Goal: Information Seeking & Learning: Check status

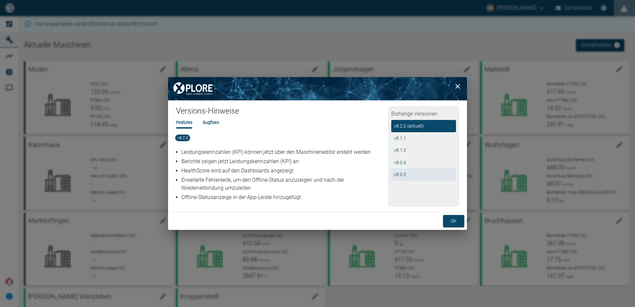
click at [405, 175] on button "v 8.0.5" at bounding box center [424, 175] width 65 height 12
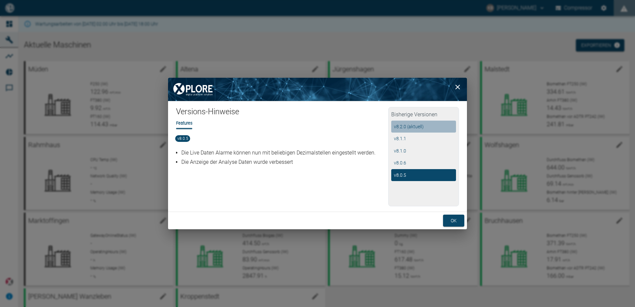
click at [400, 127] on button "v 8.2.0 (aktuell)" at bounding box center [424, 127] width 65 height 12
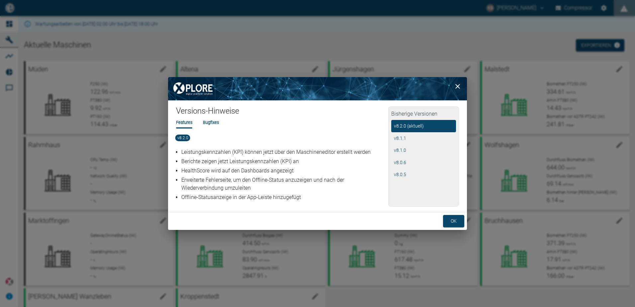
click at [216, 123] on li "Bugfixes" at bounding box center [211, 122] width 16 height 6
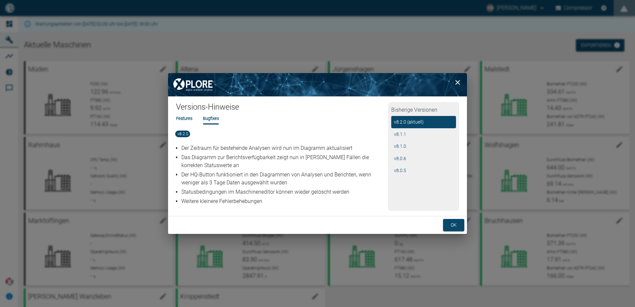
click at [183, 118] on li "Features" at bounding box center [184, 118] width 16 height 6
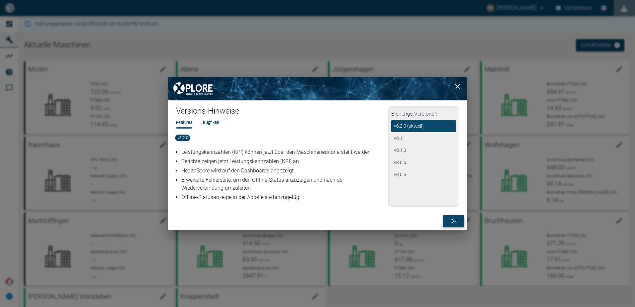
click at [449, 223] on button "ok" at bounding box center [453, 221] width 21 height 12
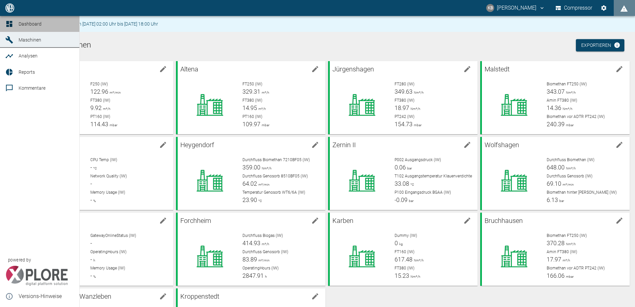
click at [31, 24] on span "Dashboard" at bounding box center [30, 23] width 23 height 5
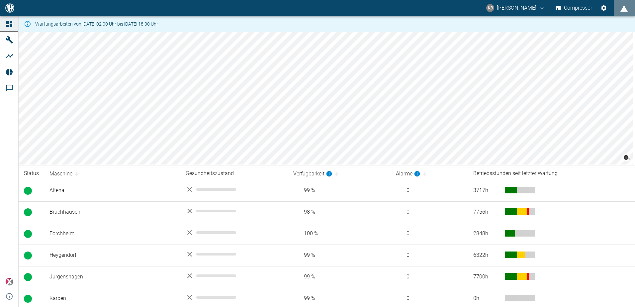
click at [539, 7] on icon "kevin.bittner@arcanum-energy.de" at bounding box center [542, 8] width 6 height 6
click at [566, 7] on div at bounding box center [317, 153] width 635 height 307
click at [571, 10] on button "Compressor" at bounding box center [575, 8] width 40 height 12
click at [603, 8] on icon "Einstellungen" at bounding box center [604, 7] width 5 height 5
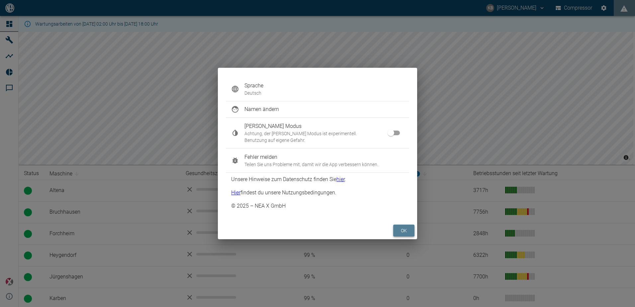
click at [408, 231] on button "ok" at bounding box center [404, 231] width 21 height 12
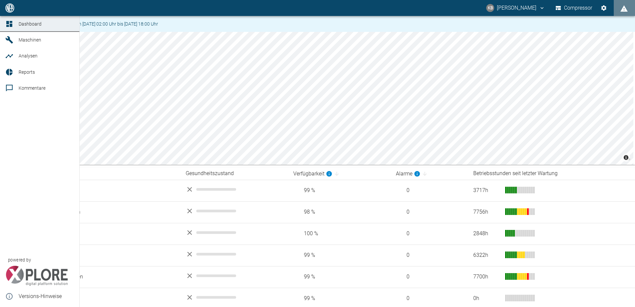
click at [11, 37] on icon at bounding box center [9, 40] width 8 height 8
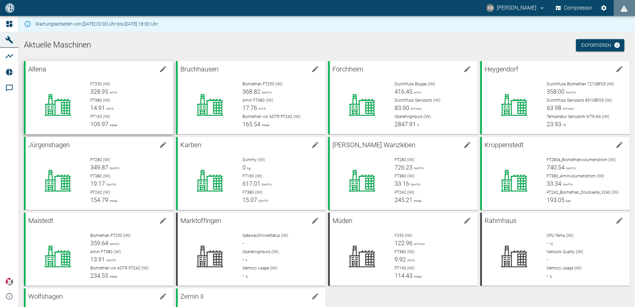
click at [74, 83] on div at bounding box center [58, 105] width 54 height 48
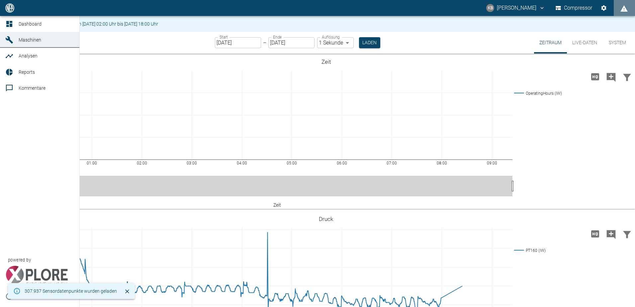
click at [8, 42] on icon at bounding box center [9, 40] width 8 height 8
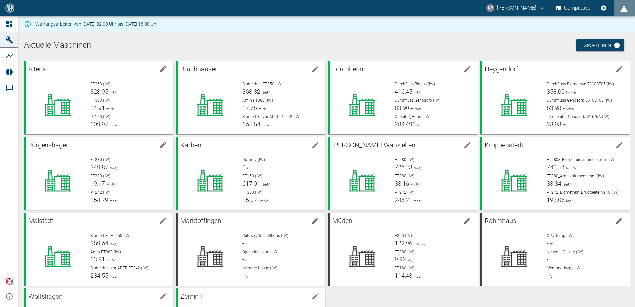
click at [11, 7] on img at bounding box center [10, 7] width 10 height 9
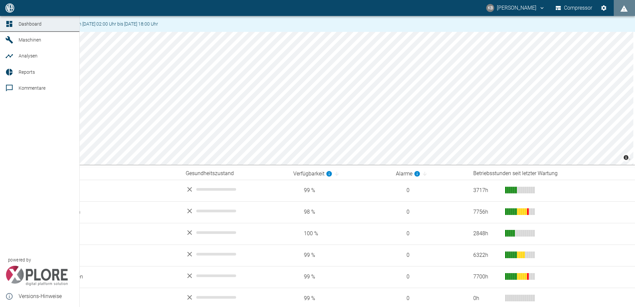
click at [10, 40] on icon at bounding box center [9, 40] width 8 height 8
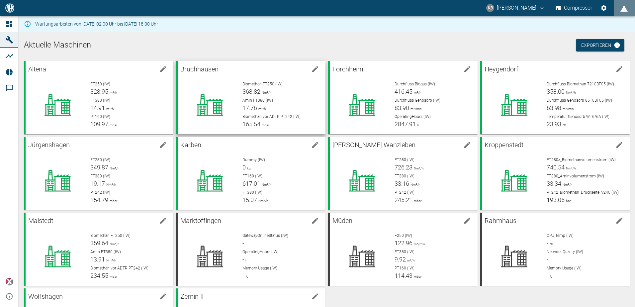
click at [176, 80] on div "Bruchhausen Biomethan FT250 (IW) 368.82 Nm³/h Amin FT380 (IW) 17.76 m³/h Biomet…" at bounding box center [251, 97] width 150 height 73
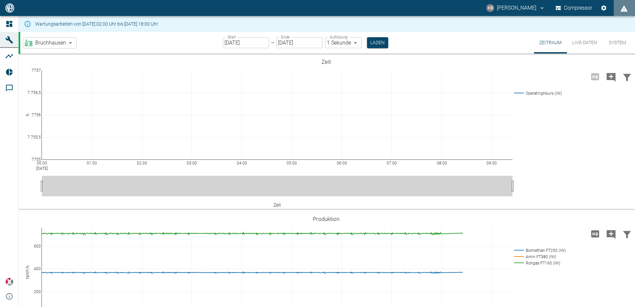
click at [588, 43] on button "Live-Daten" at bounding box center [585, 43] width 36 height 22
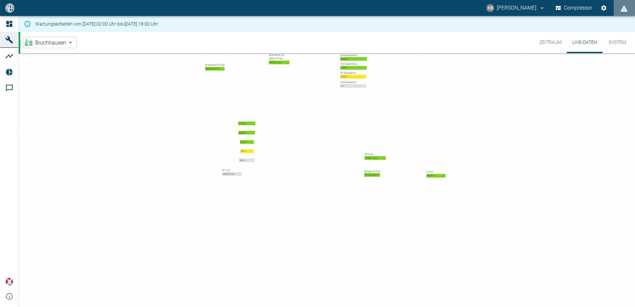
click at [41, 63] on button "Tabelle" at bounding box center [30, 59] width 22 height 10
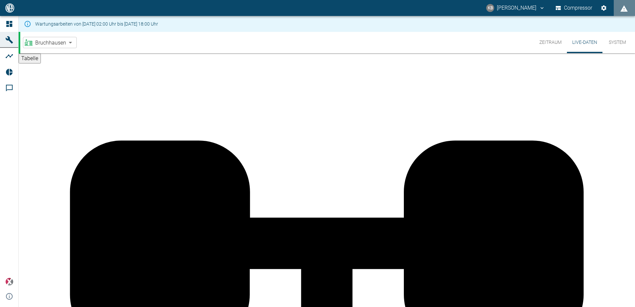
click at [619, 46] on button "System" at bounding box center [618, 42] width 30 height 21
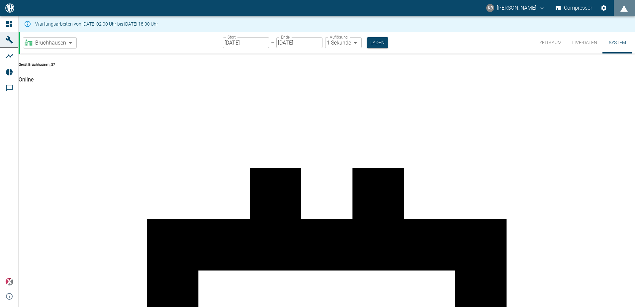
click at [546, 43] on button "Zeitraum" at bounding box center [550, 43] width 33 height 22
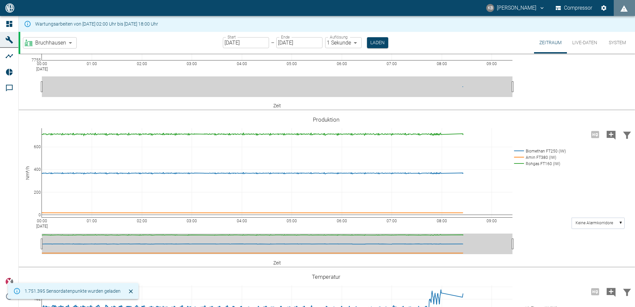
scroll to position [100, 0]
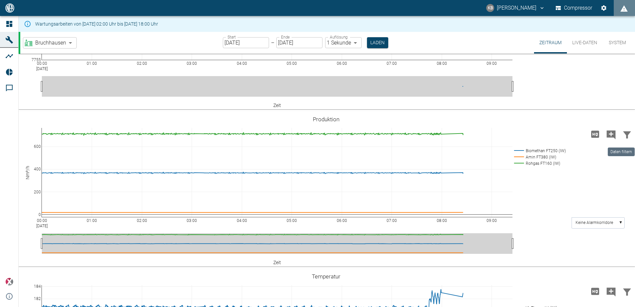
click at [624, 134] on icon "Daten filtern" at bounding box center [628, 134] width 8 height 7
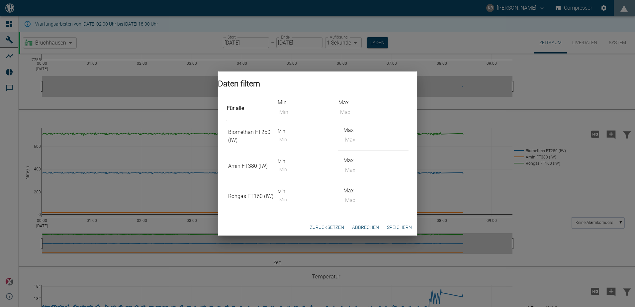
click at [367, 232] on button "Abbrechen" at bounding box center [366, 227] width 32 height 12
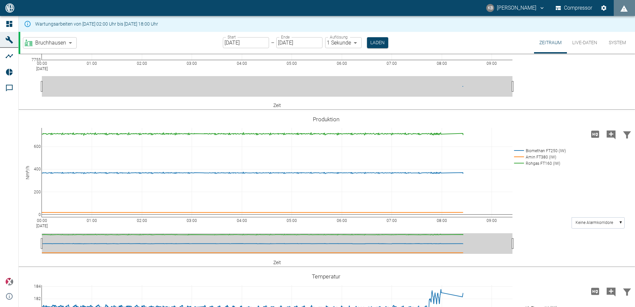
click at [622, 133] on icon "Daten filtern" at bounding box center [627, 135] width 11 height 11
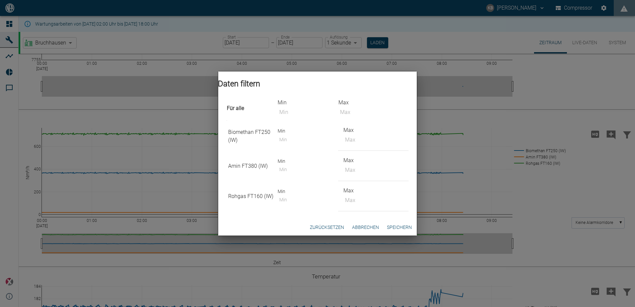
click at [360, 232] on button "Abbrechen" at bounding box center [366, 227] width 32 height 12
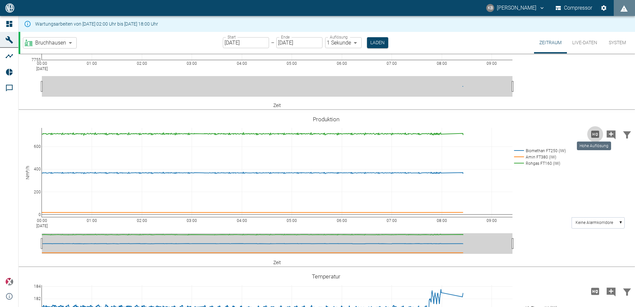
click at [595, 135] on icon "Hohe Auflösung" at bounding box center [596, 134] width 8 height 7
click at [611, 224] on text "Keine Alarmkorridore" at bounding box center [595, 222] width 38 height 5
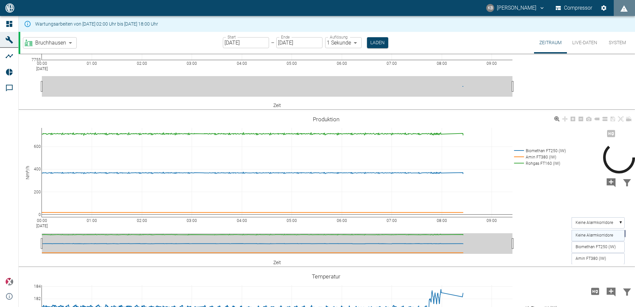
click at [551, 225] on div "00:00 [DATE] 01:00 02:00 03:00 04:00 05:00 06:00 07:00 08:00 09:00 0 200 400 60…" at bounding box center [326, 190] width 615 height 150
click at [608, 249] on text "Biomethan FT250 (IW)" at bounding box center [596, 247] width 40 height 5
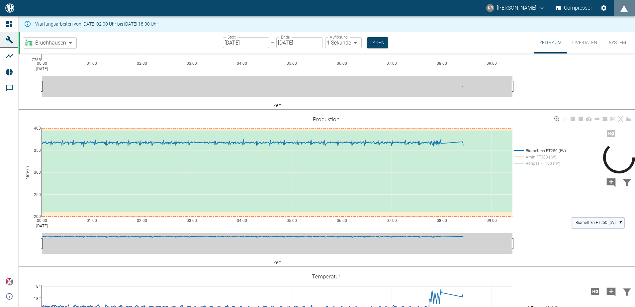
click at [596, 224] on text "Biomethan FT250 (IW)" at bounding box center [596, 222] width 40 height 5
click at [607, 223] on text "Biomethan FT250 (IW)" at bounding box center [596, 222] width 40 height 5
click at [623, 223] on rect at bounding box center [598, 222] width 53 height 11
click at [591, 237] on text "Keine Alarmkorridore" at bounding box center [595, 235] width 38 height 5
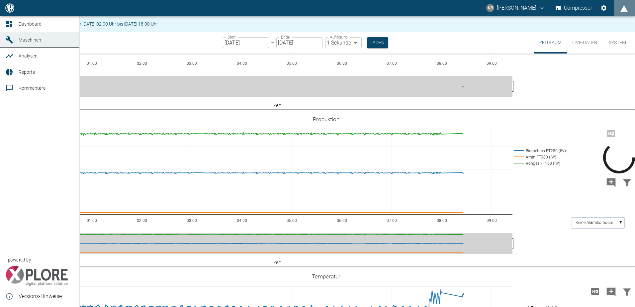
click at [12, 72] on icon at bounding box center [9, 72] width 8 height 8
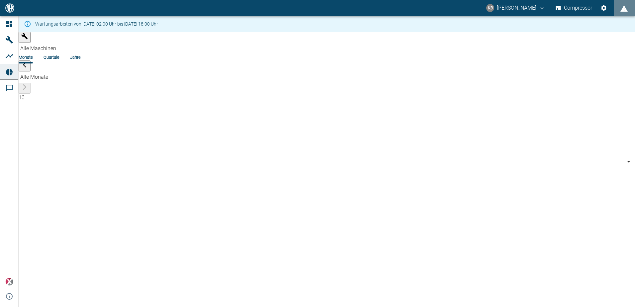
type input "af7d40c2-c812-4a17-a281-d871ce7187b0"
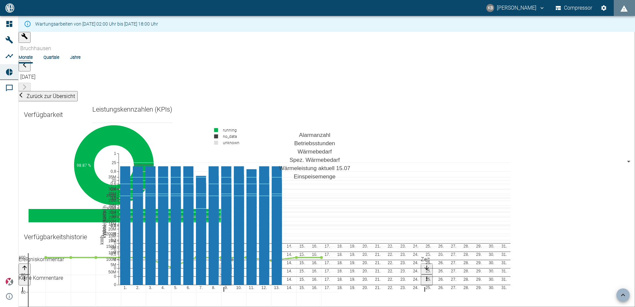
scroll to position [2097, 0]
